Goal: Navigation & Orientation: Find specific page/section

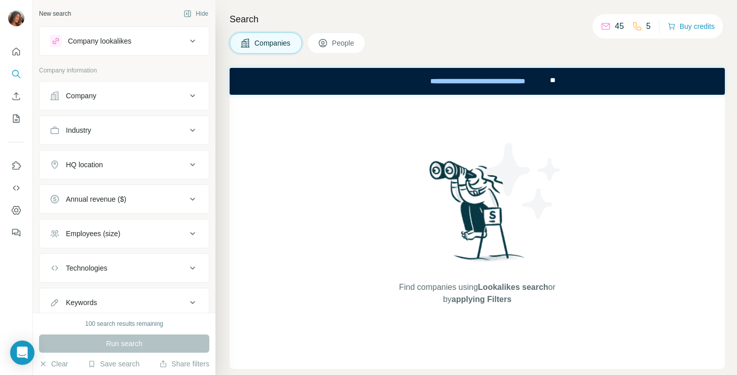
click at [164, 98] on div "Company" at bounding box center [118, 96] width 137 height 10
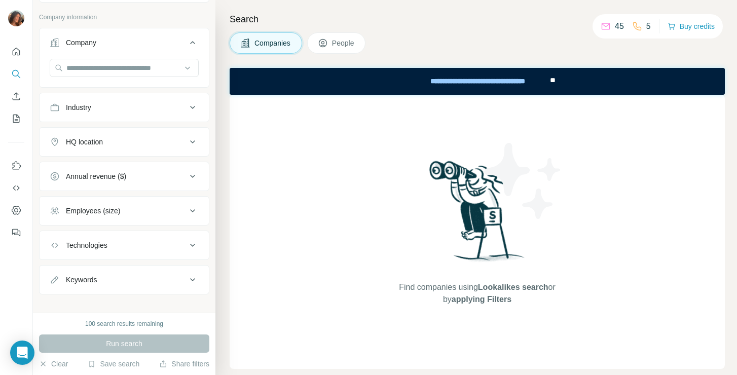
scroll to position [63, 0]
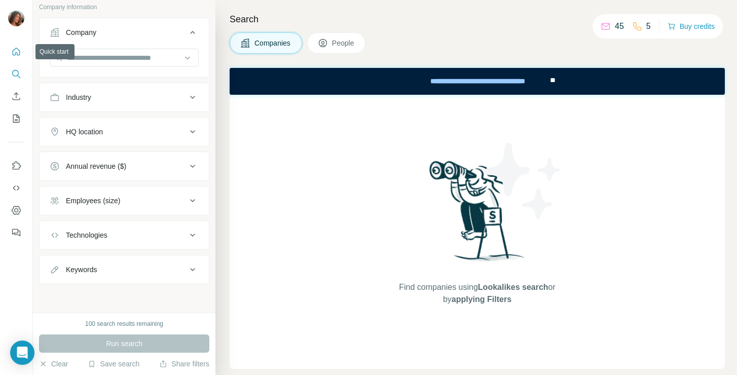
click at [20, 47] on icon "Quick start" at bounding box center [16, 52] width 10 height 10
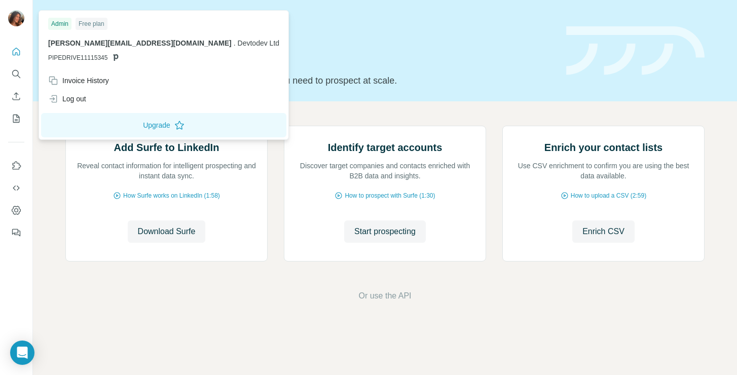
click at [16, 16] on img at bounding box center [16, 18] width 16 height 16
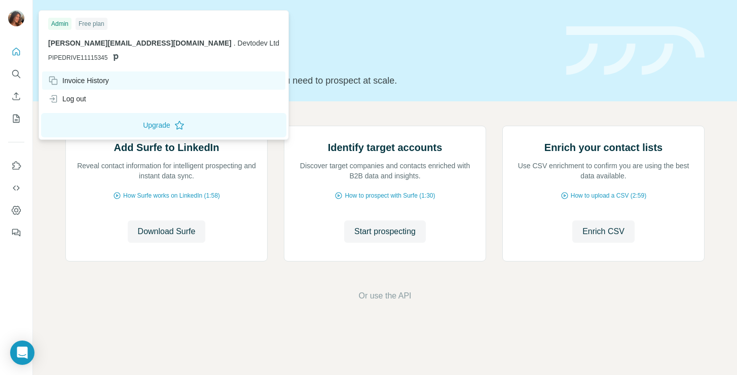
click at [80, 78] on div "Invoice History" at bounding box center [78, 81] width 61 height 10
click at [83, 81] on div "Invoice History" at bounding box center [78, 81] width 61 height 10
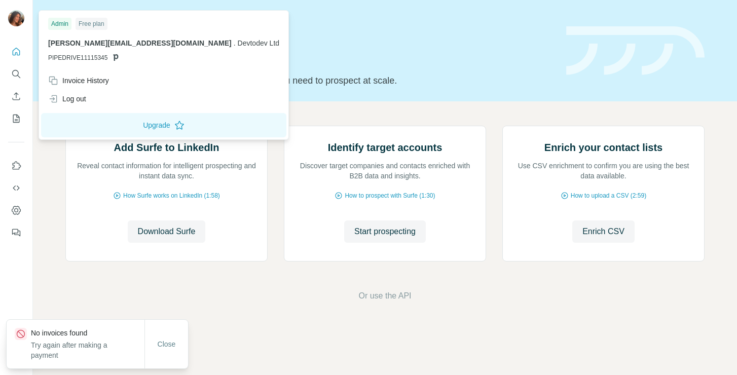
click at [44, 273] on div "Add Surfe to LinkedIn Reveal contact information for intelligent prospecting an…" at bounding box center [385, 213] width 705 height 225
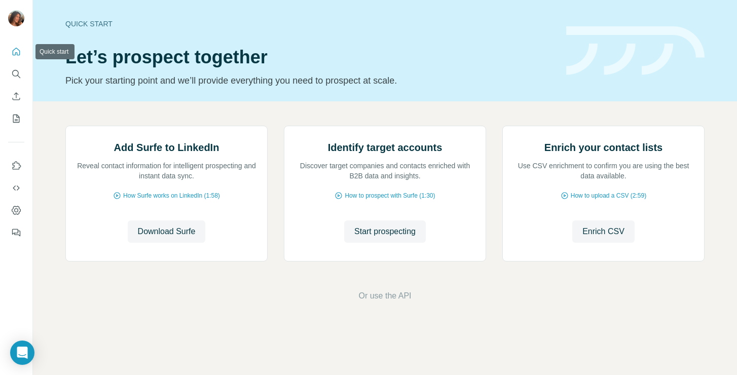
click at [14, 51] on icon "Quick start" at bounding box center [16, 52] width 10 height 10
click at [17, 230] on icon "Feedback" at bounding box center [16, 233] width 10 height 10
click at [14, 210] on icon "Dashboard" at bounding box center [16, 210] width 10 height 10
